Goal: Task Accomplishment & Management: Manage account settings

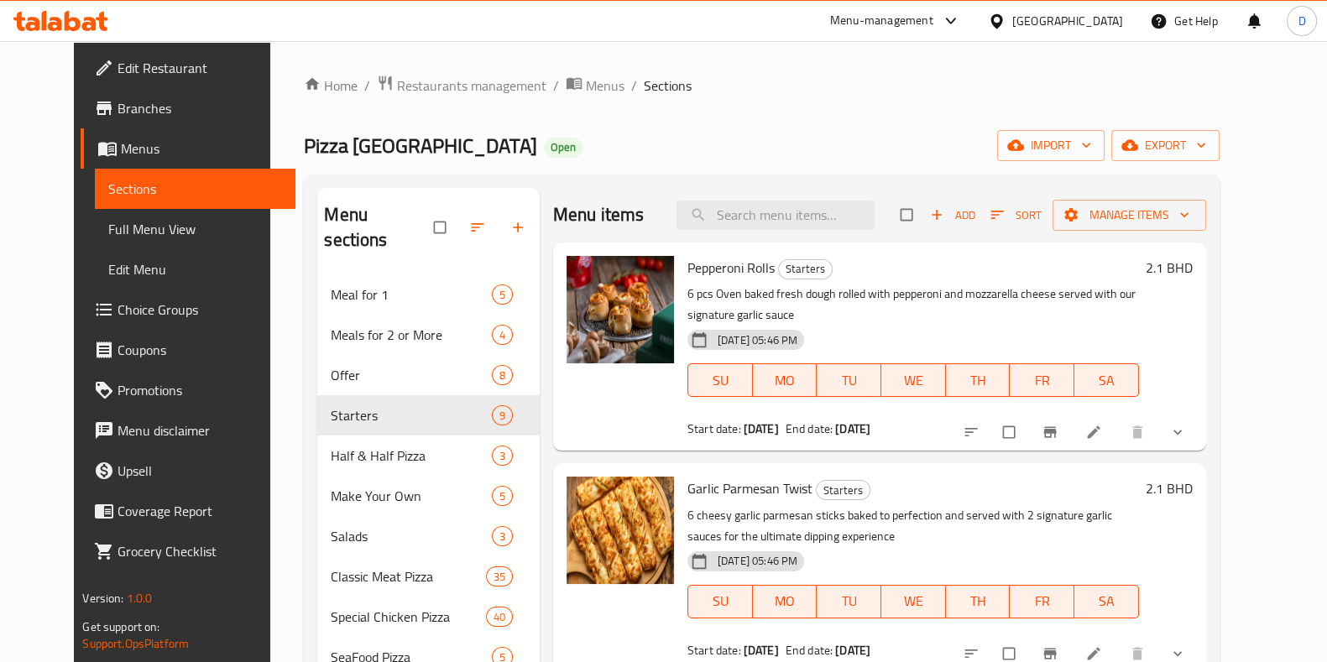
click at [933, 24] on div "Menu-management" at bounding box center [881, 21] width 103 height 20
click at [304, 78] on link "Home" at bounding box center [331, 86] width 54 height 20
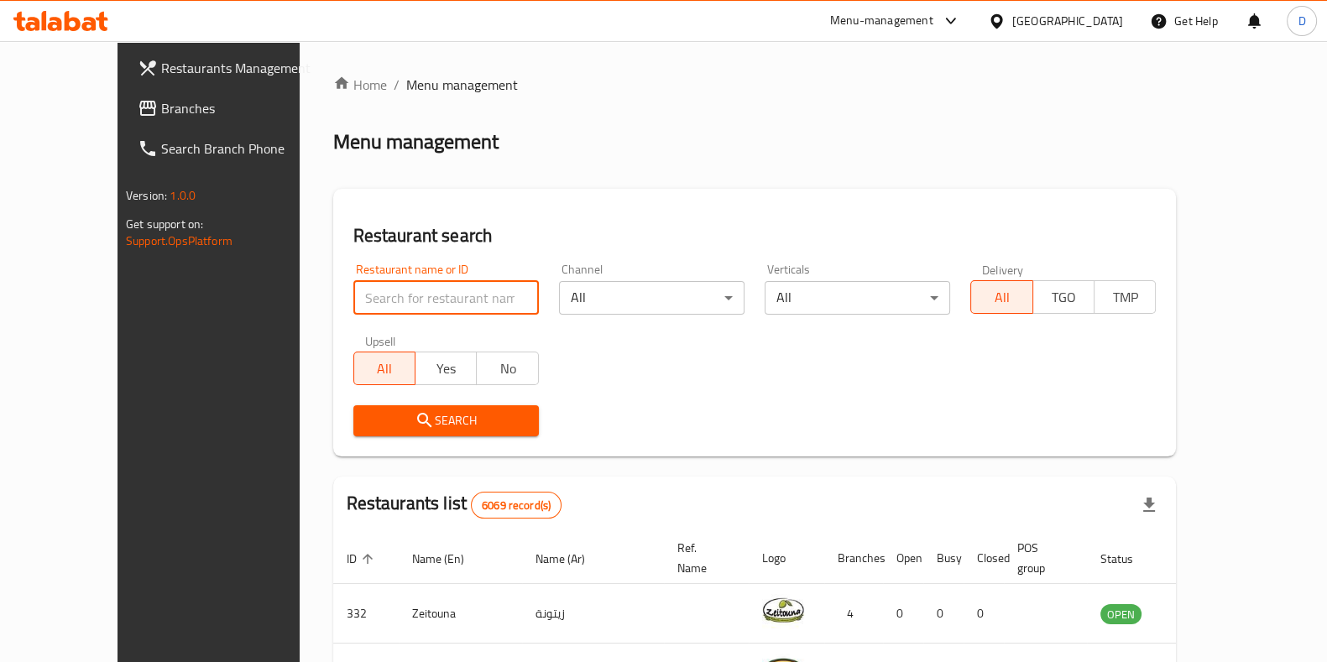
click at [415, 301] on input "search" at bounding box center [445, 298] width 185 height 34
type input "vibes"
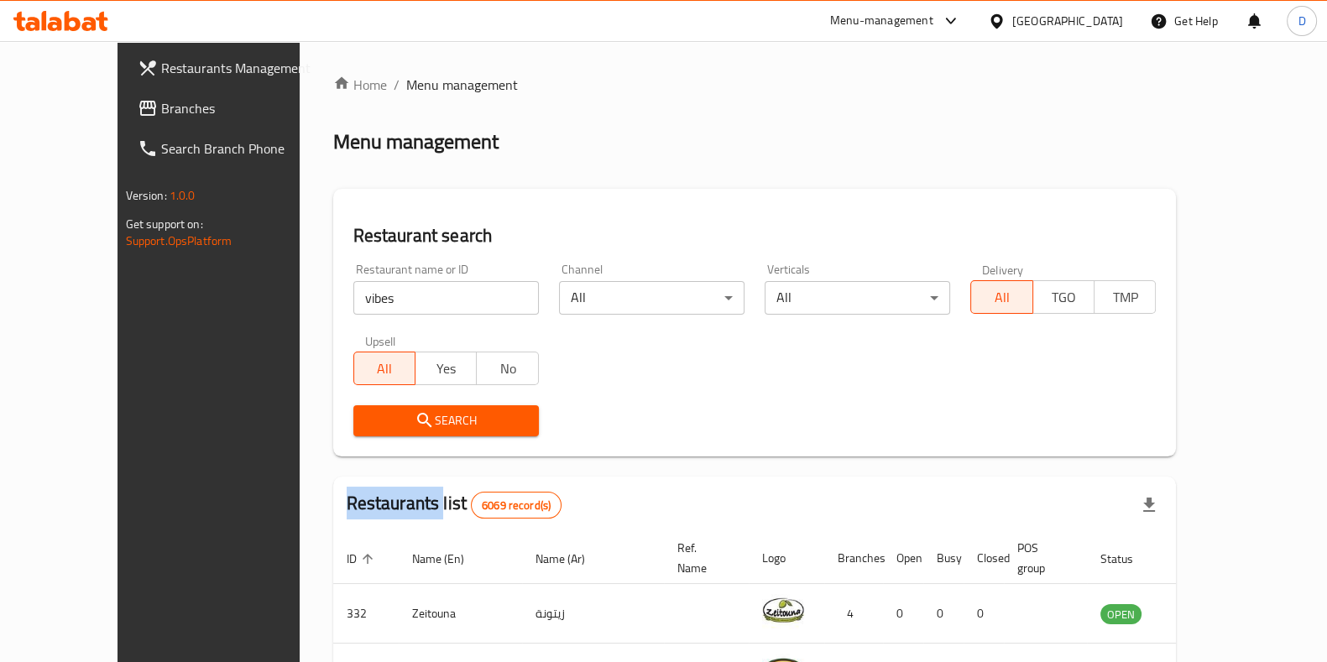
click at [386, 440] on div "Search" at bounding box center [446, 420] width 206 height 51
click at [386, 439] on div "Search" at bounding box center [446, 420] width 206 height 51
click at [394, 432] on button "Search" at bounding box center [445, 420] width 185 height 31
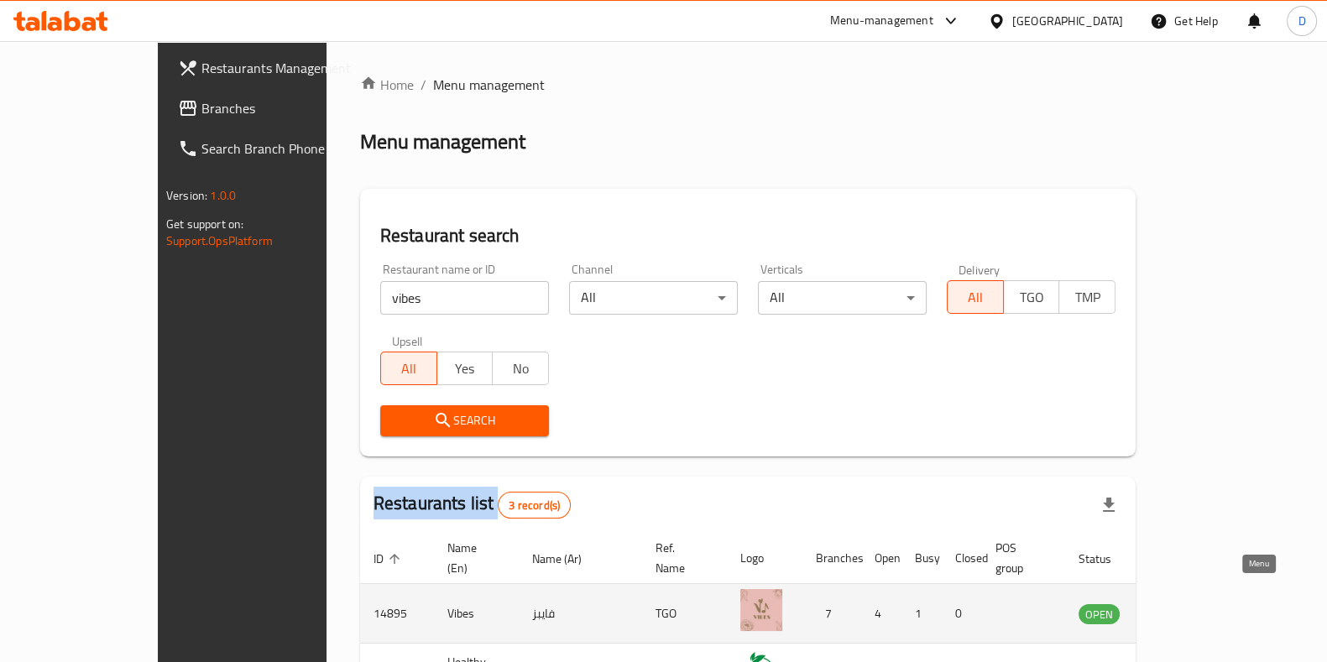
click at [1197, 603] on link "enhanced table" at bounding box center [1181, 613] width 31 height 20
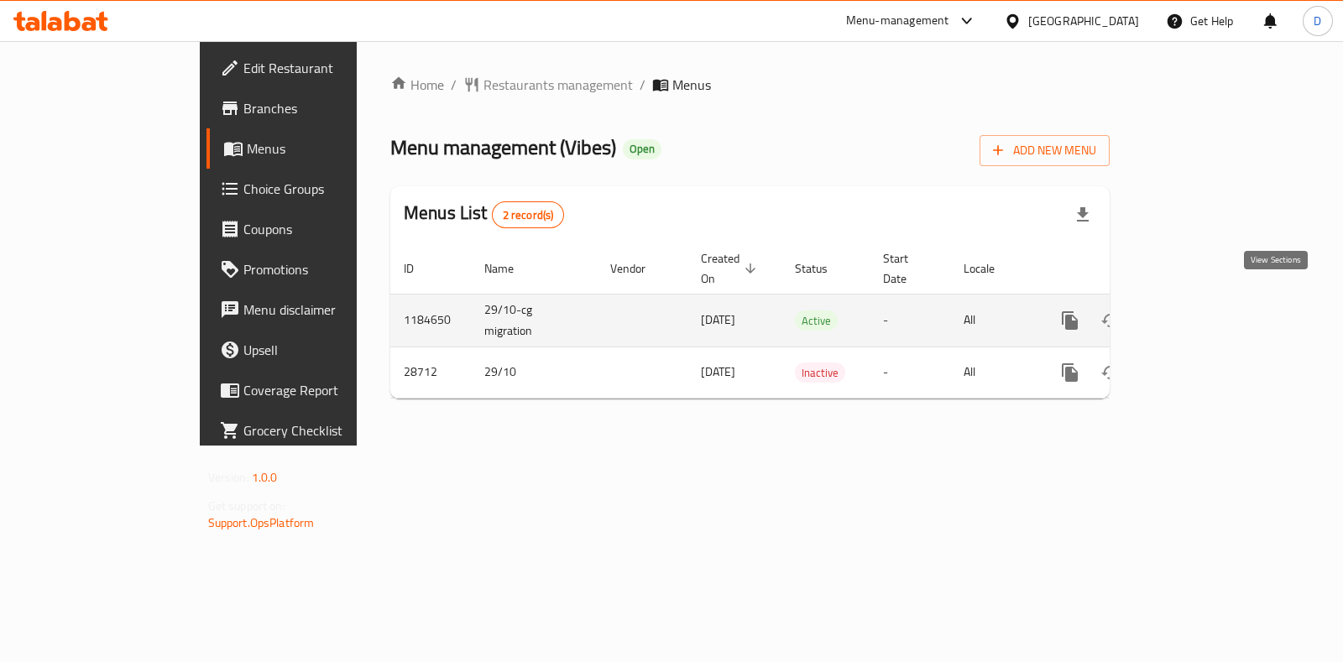
click at [1198, 313] on icon "enhanced table" at bounding box center [1190, 320] width 15 height 15
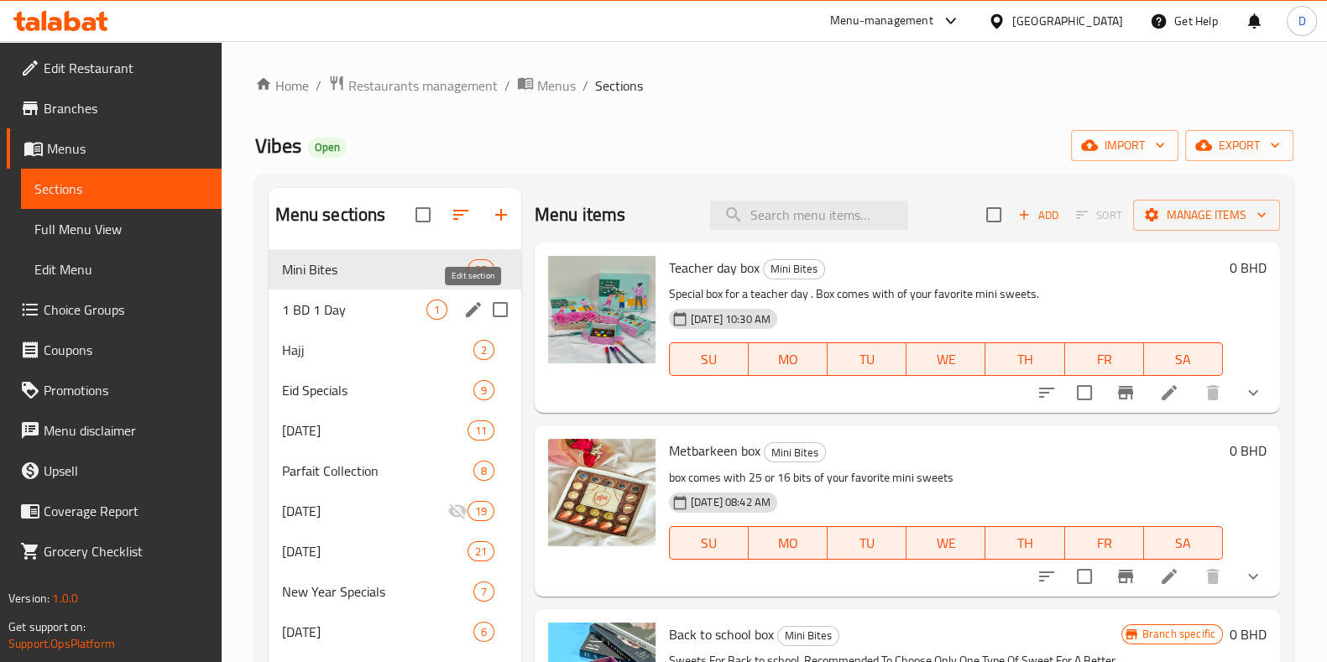
click at [466, 306] on icon "edit" at bounding box center [473, 310] width 20 height 20
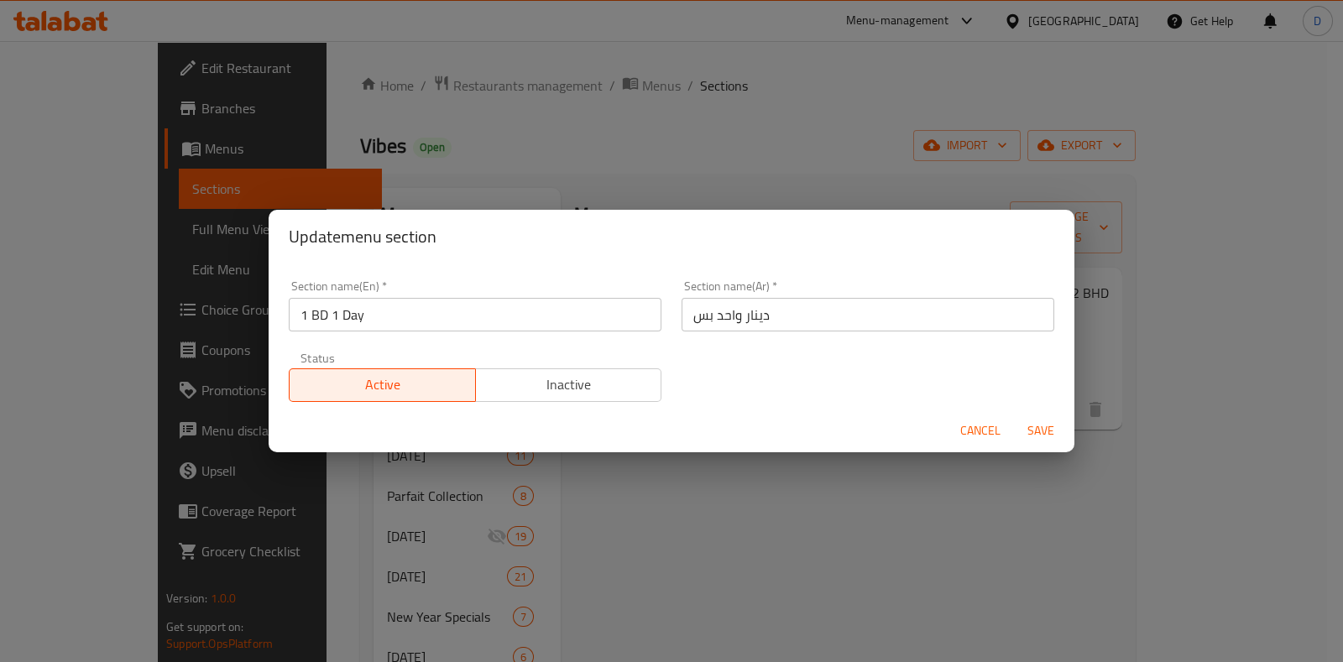
click at [567, 368] on button "Inactive" at bounding box center [568, 385] width 187 height 34
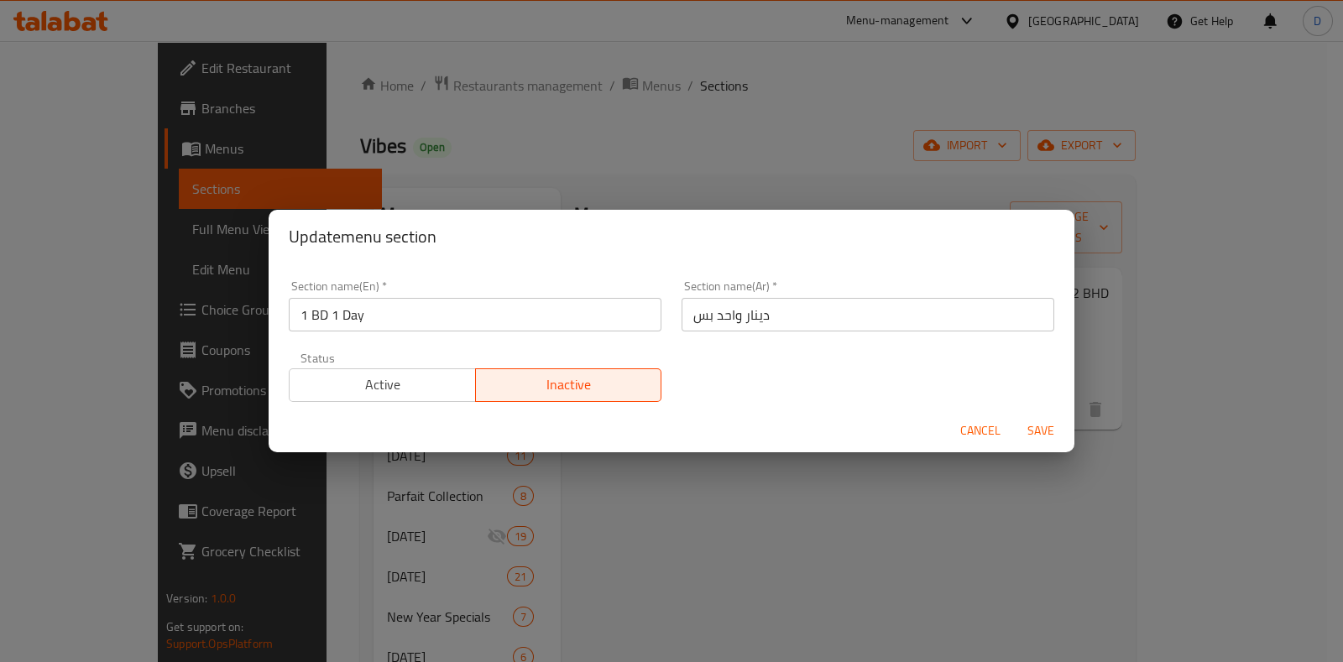
click at [1034, 434] on span "Save" at bounding box center [1040, 430] width 40 height 21
